Goal: Check status: Check status

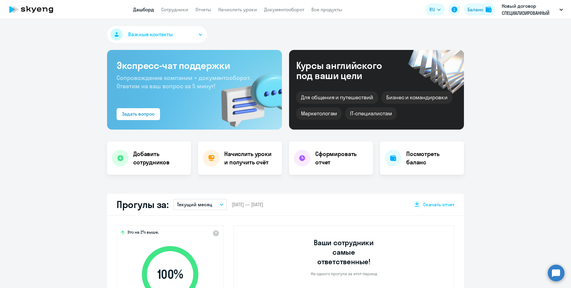
select select "30"
click at [186, 7] on link "Сотрудники" at bounding box center [174, 10] width 27 height 6
select select "30"
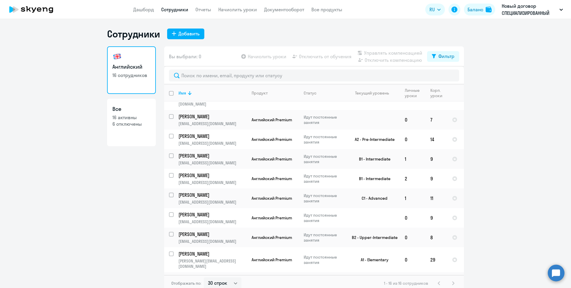
scroll to position [141, 0]
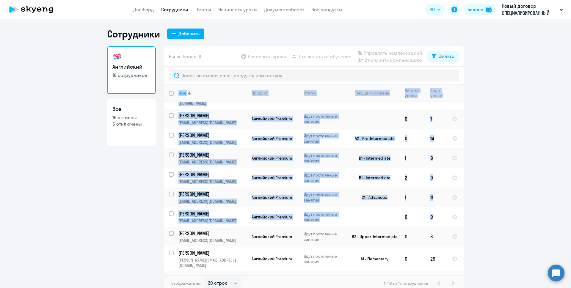
drag, startPoint x: 455, startPoint y: 203, endPoint x: 457, endPoint y: 105, distance: 98.1
click at [457, 105] on div "Имя Продукт Статус Текущий уровень Личные уроки Корп. уроки Строгов Сергей Конс…" at bounding box center [314, 179] width 300 height 191
click at [471, 159] on ng-component "Сотрудники Добавить Английский 16 сотрудников Все 16 активны 6 отключены Вы выб…" at bounding box center [285, 160] width 571 height 264
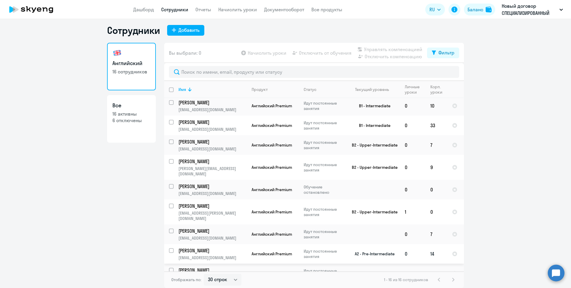
scroll to position [0, 0]
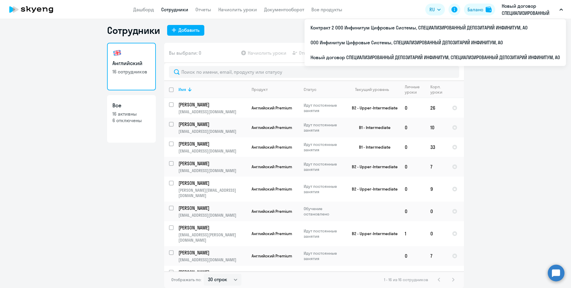
click at [517, 7] on p "Новый договор СПЕЦИАЛИЗИРОВАННЫЙ ДЕПОЗИТАРИЙ ИНФИНИТУМ, СПЕЦИАЛИЗИРОВАННЫЙ ДЕПО…" at bounding box center [528, 9] width 55 height 14
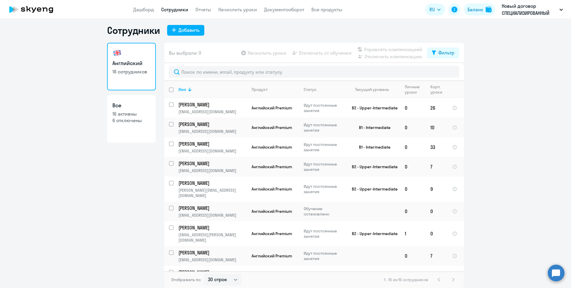
click at [517, 7] on p "Новый договор СПЕЦИАЛИЗИРОВАННЫЙ ДЕПОЗИТАРИЙ ИНФИНИТУМ, СПЕЦИАЛИЗИРОВАННЫЙ ДЕПО…" at bounding box center [528, 9] width 55 height 14
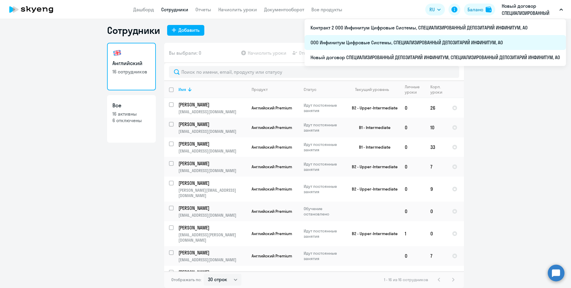
click at [413, 42] on li "ООО Инфинитум Цифровые Системы, СПЕЦИАЛИЗИРОВАННЫЙ ДЕПОЗИТАРИЙ ИНФИНИТУМ, АО" at bounding box center [434, 42] width 261 height 15
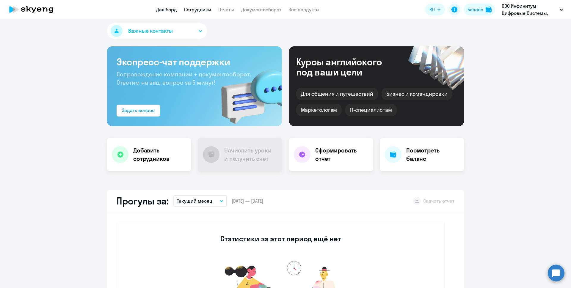
click at [202, 10] on link "Сотрудники" at bounding box center [197, 10] width 27 height 6
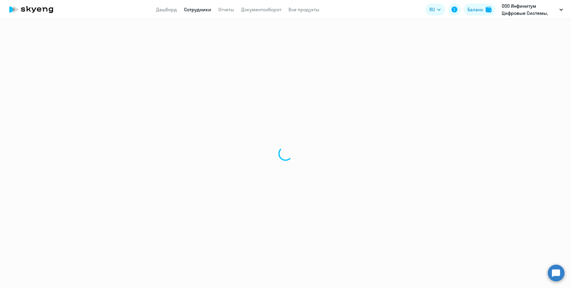
select select "30"
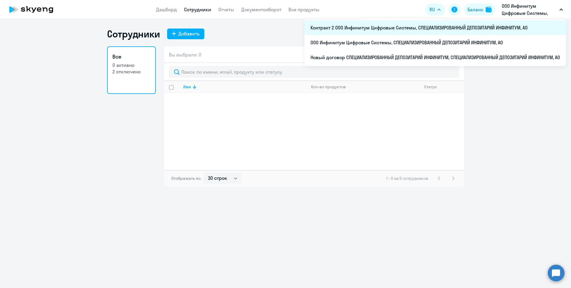
click at [495, 28] on li "Контракт 2 ООО Инфинитум Цифровые Системы, СПЕЦИАЛИЗИРОВАННЫЙ ДЕПОЗИТАРИЙ ИНФИН…" at bounding box center [434, 27] width 261 height 15
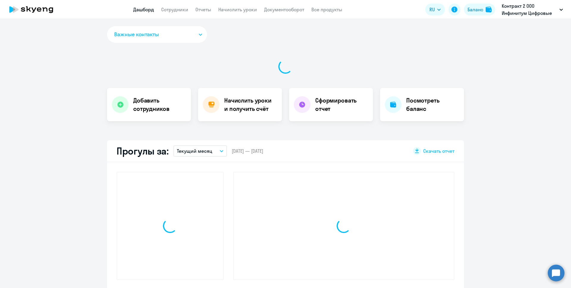
select select "30"
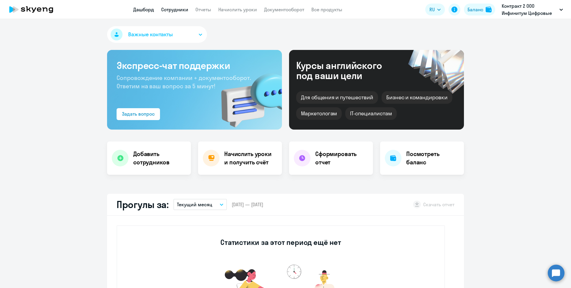
click at [180, 11] on link "Сотрудники" at bounding box center [174, 10] width 27 height 6
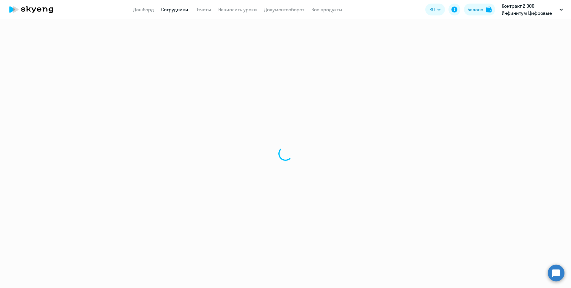
select select "30"
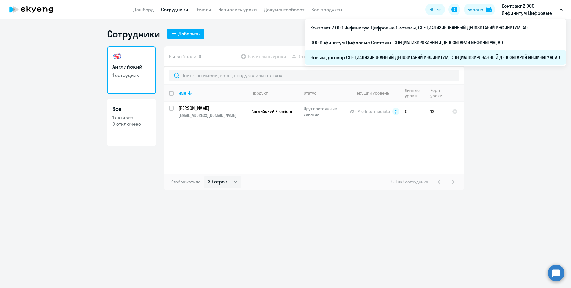
click at [495, 58] on li "Новый договор СПЕЦИАЛИЗИРОВАННЫЙ ДЕПОЗИТАРИЙ ИНФИНИТУМ, СПЕЦИАЛИЗИРОВАННЫЙ ДЕПО…" at bounding box center [434, 57] width 261 height 15
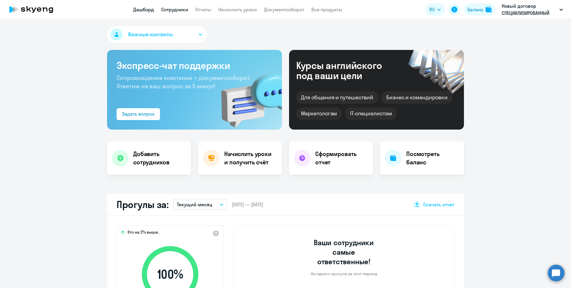
click at [169, 10] on link "Сотрудники" at bounding box center [174, 10] width 27 height 6
select select "30"
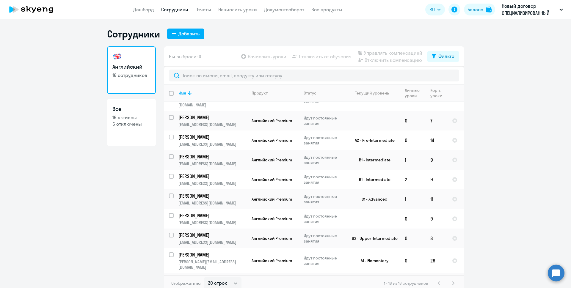
scroll to position [141, 0]
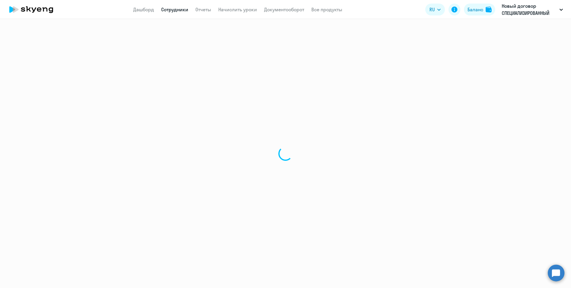
select select "30"
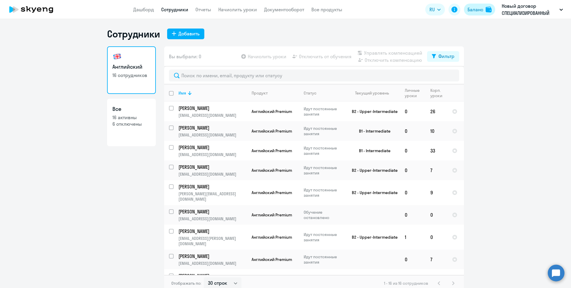
click at [483, 12] on button "Баланс" at bounding box center [479, 10] width 31 height 12
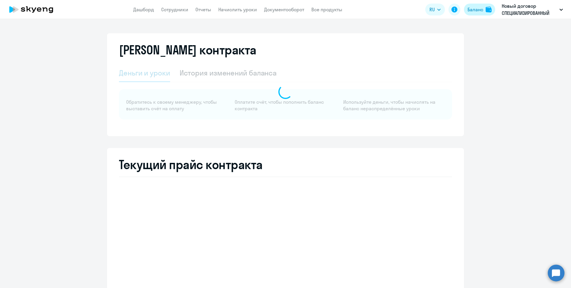
select select "english_adult_not_native_speaker"
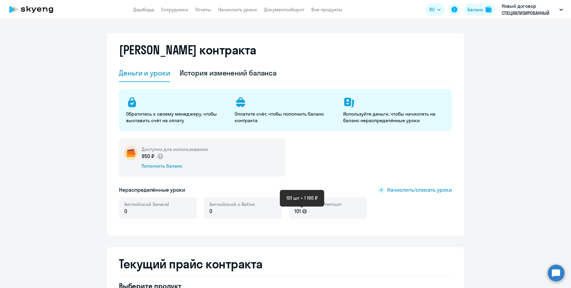
click at [302, 211] on icon at bounding box center [304, 211] width 5 height 5
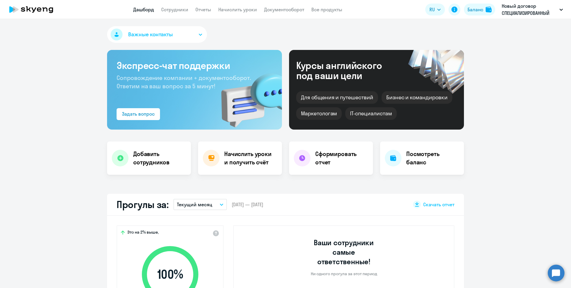
select select "30"
click at [470, 9] on div "Баланс" at bounding box center [475, 9] width 16 height 7
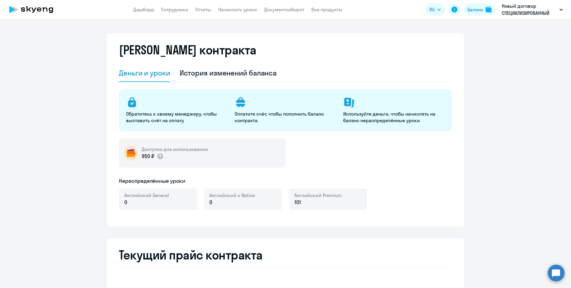
select select "english_adult_not_native_speaker"
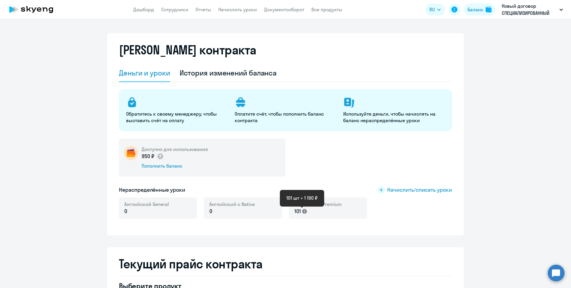
click at [302, 211] on icon at bounding box center [304, 211] width 5 height 5
